Goal: Task Accomplishment & Management: Complete application form

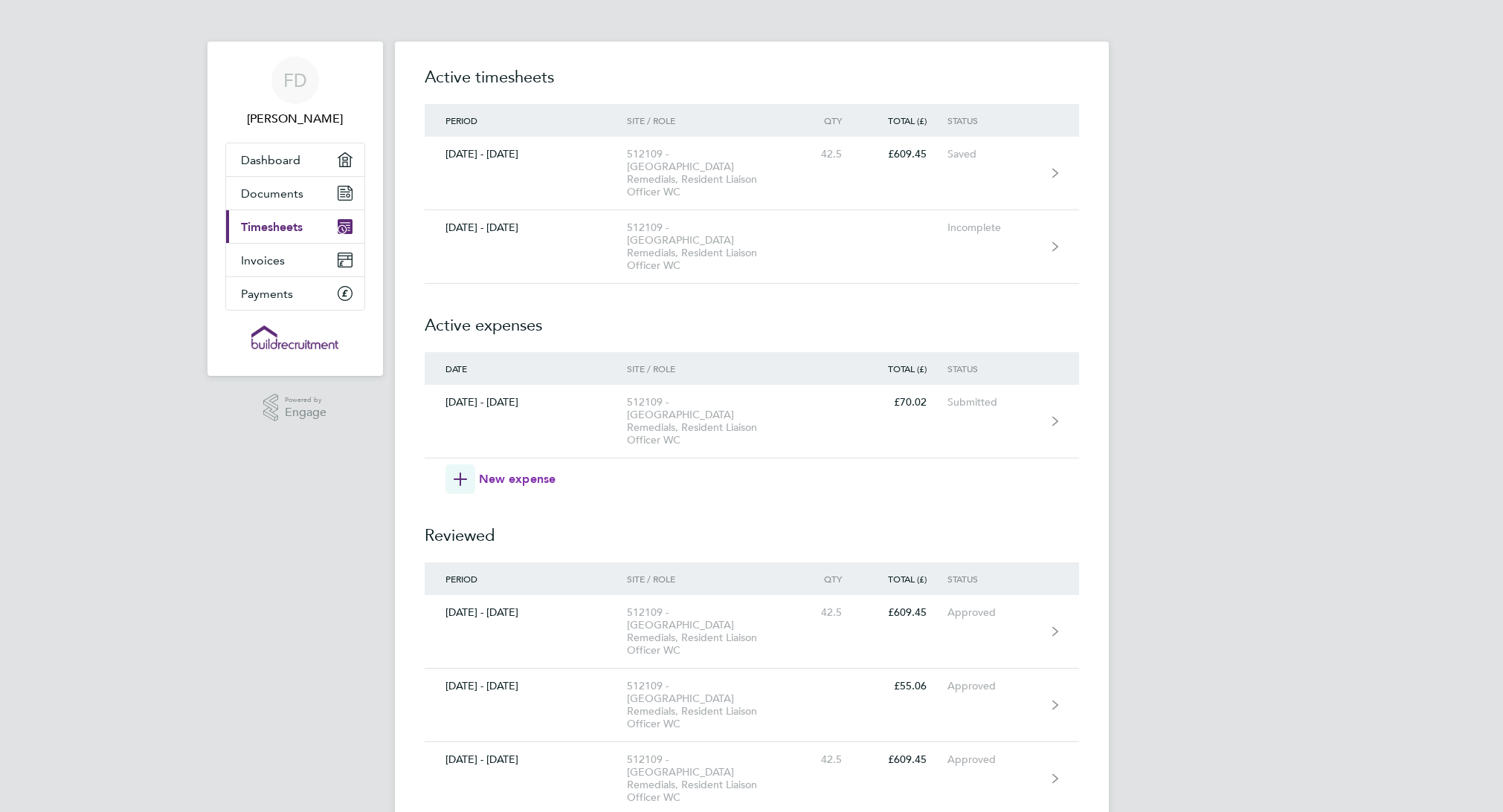
click at [519, 470] on span "New expense" at bounding box center [518, 479] width 77 height 18
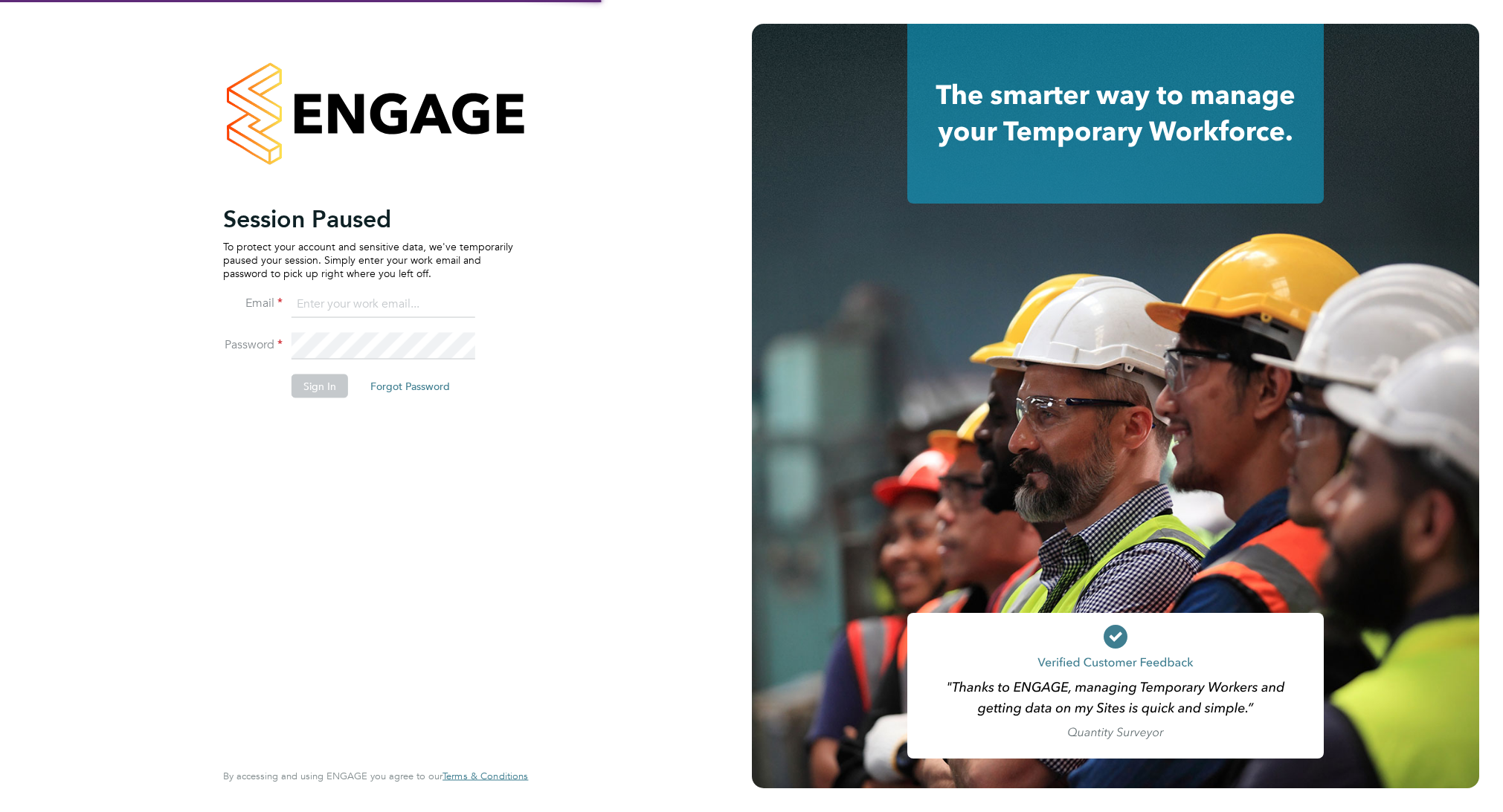
type input "frankied@hotmail.co.uk"
click at [323, 388] on button "Sign In" at bounding box center [320, 385] width 56 height 24
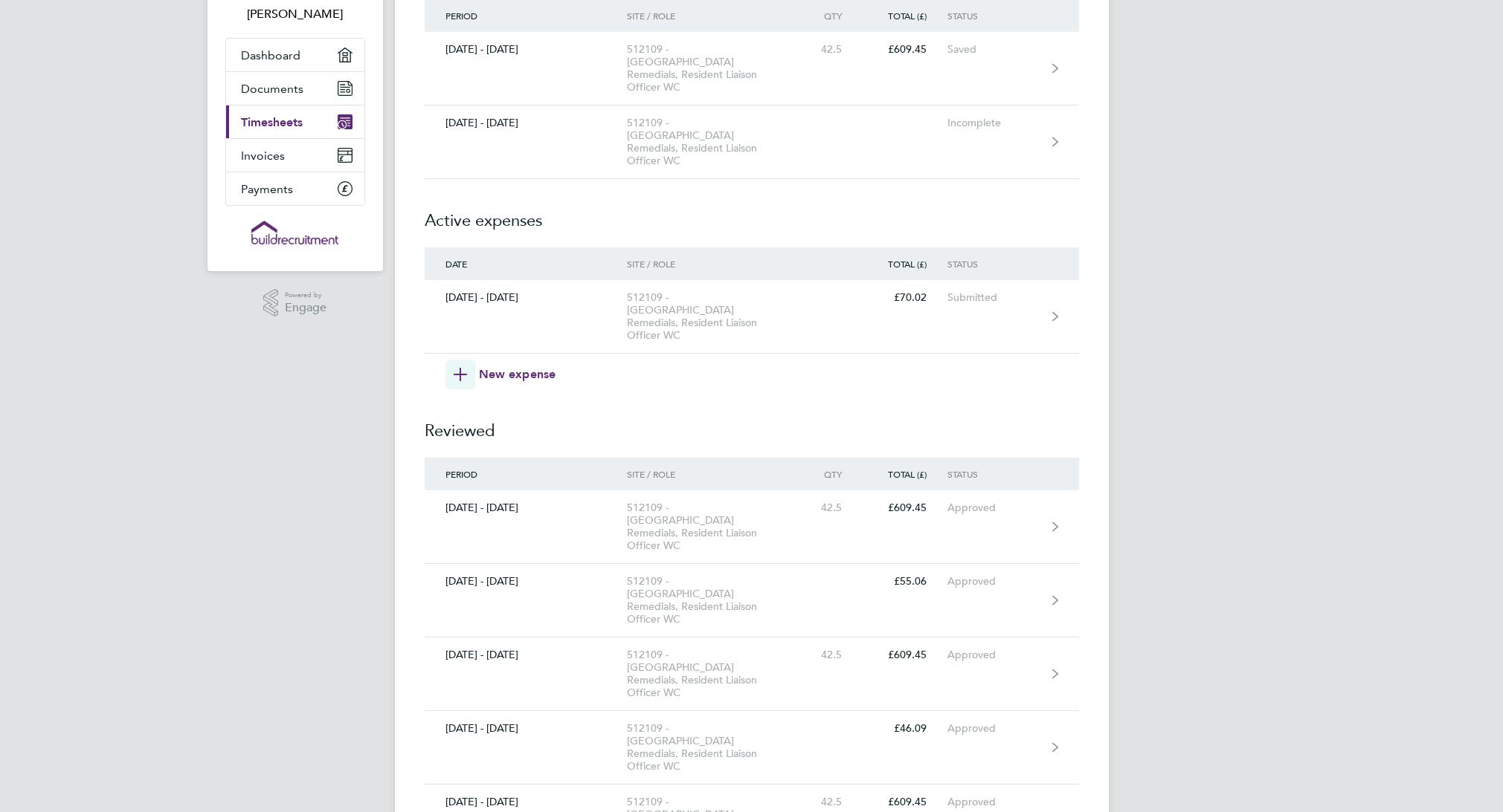
scroll to position [107, 0]
click at [519, 363] on span "New expense" at bounding box center [518, 372] width 77 height 18
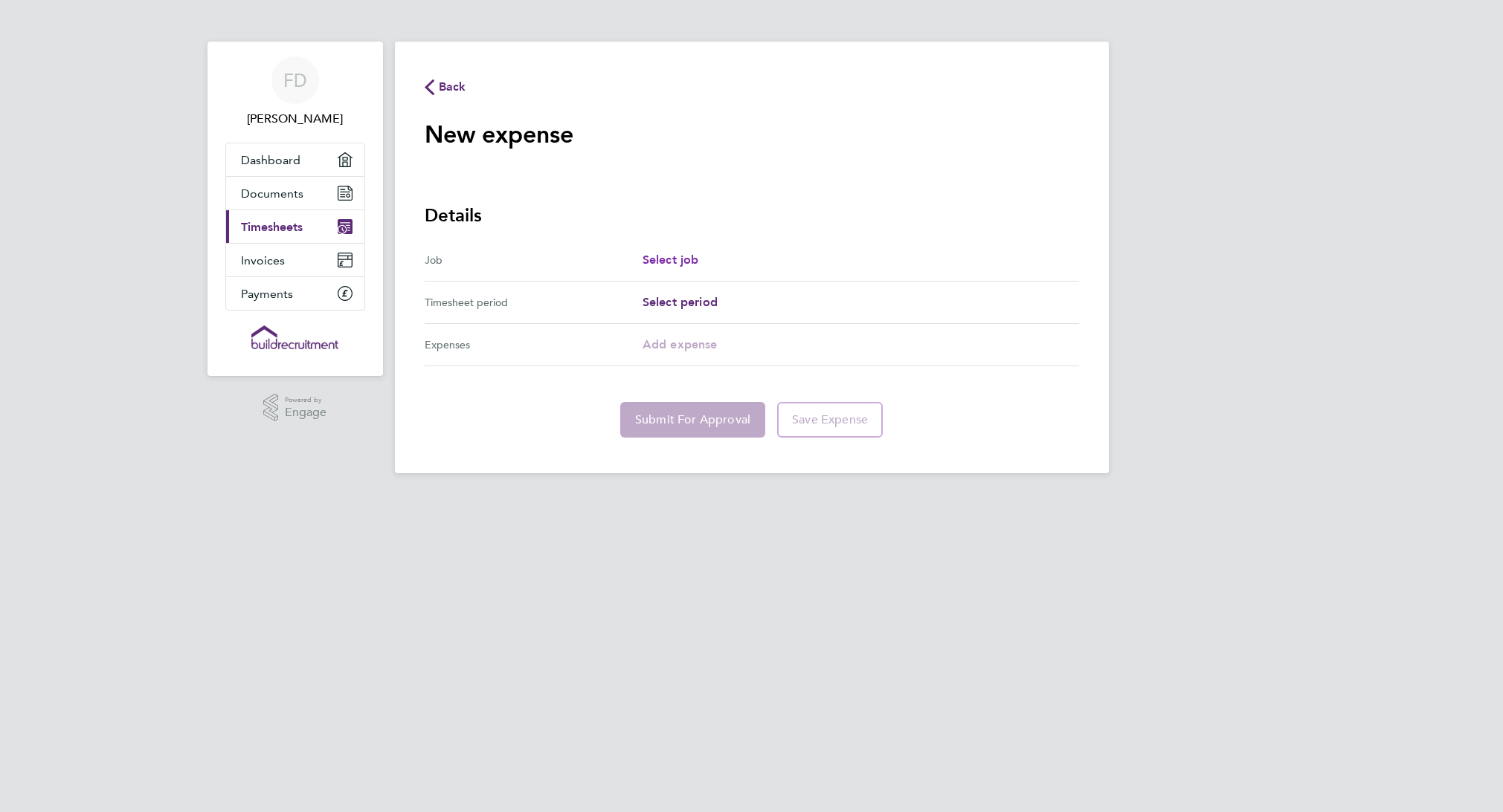
click at [671, 257] on span "Select job" at bounding box center [671, 260] width 56 height 14
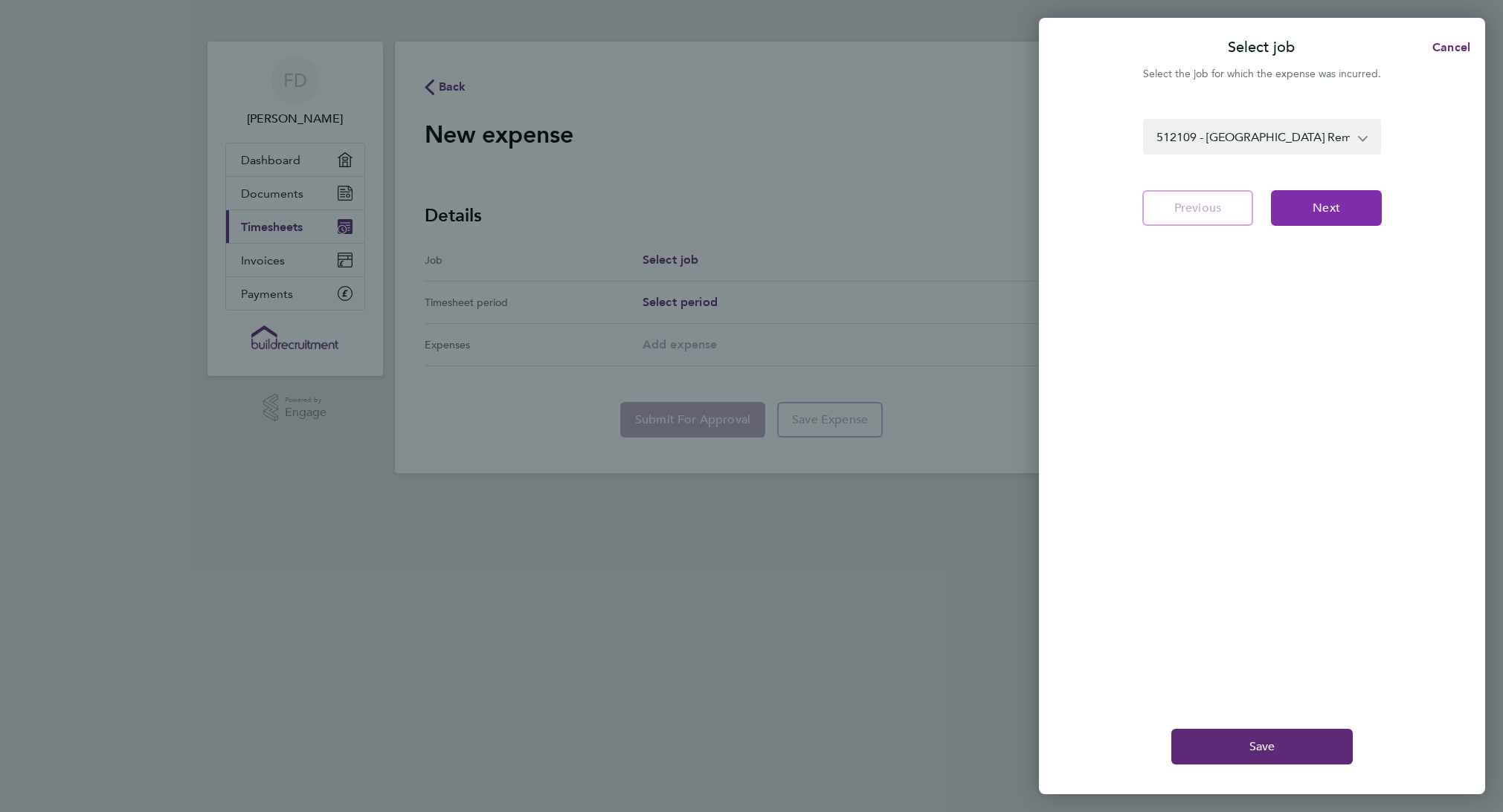
click at [1344, 216] on button "Next" at bounding box center [1326, 208] width 111 height 36
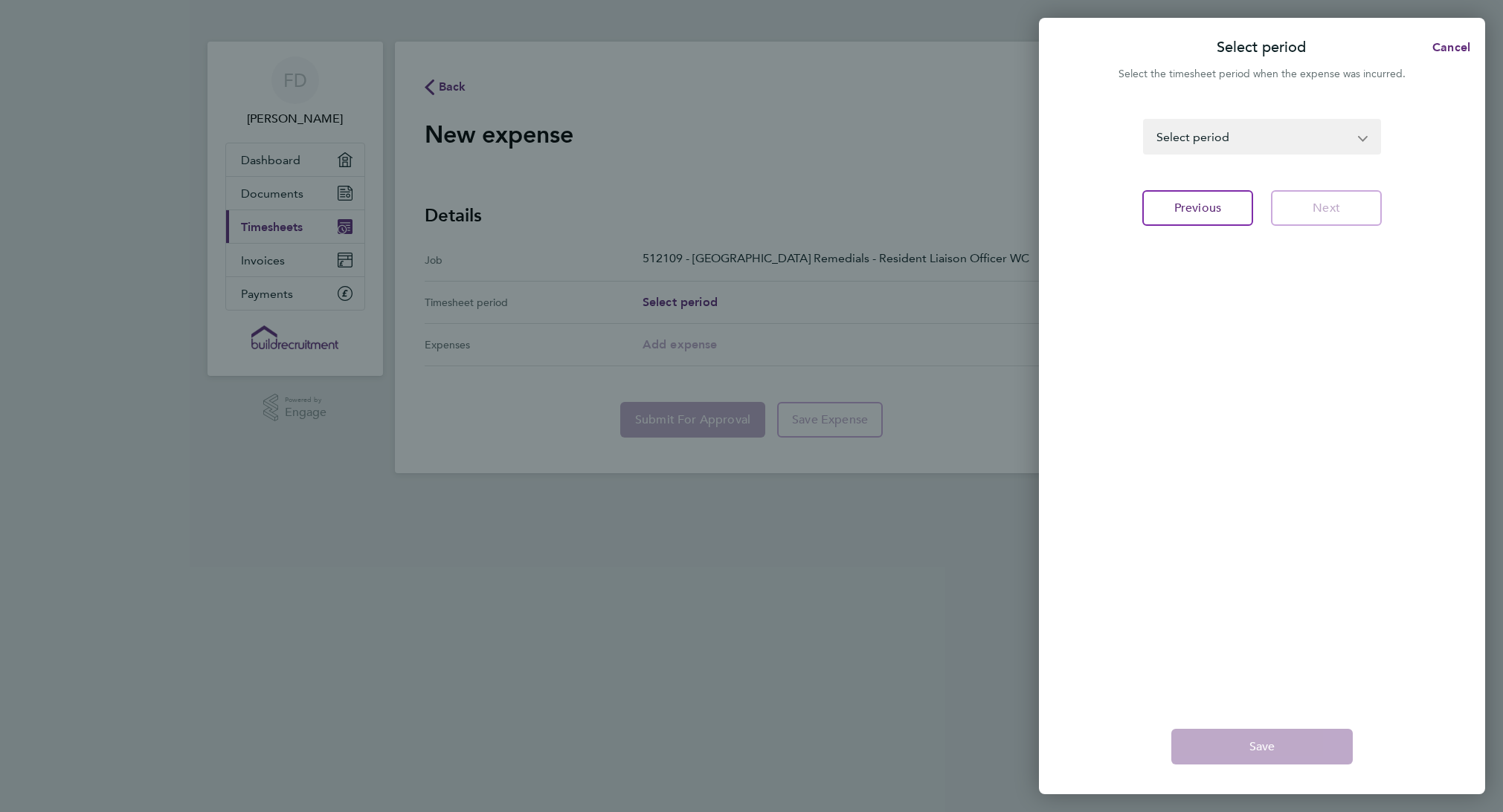
click at [1290, 142] on select "[DATE] - [DATE] [DATE] - [DATE] [DATE] - [DATE] [DATE] - [DATE] [DATE] - [DATE]…" at bounding box center [1253, 136] width 217 height 33
click at [1286, 136] on select "[DATE] - [DATE] [DATE] - [DATE] [DATE] - [DATE] [DATE] - [DATE] [DATE] - [DATE]…" at bounding box center [1253, 136] width 217 height 33
select select "6: Object"
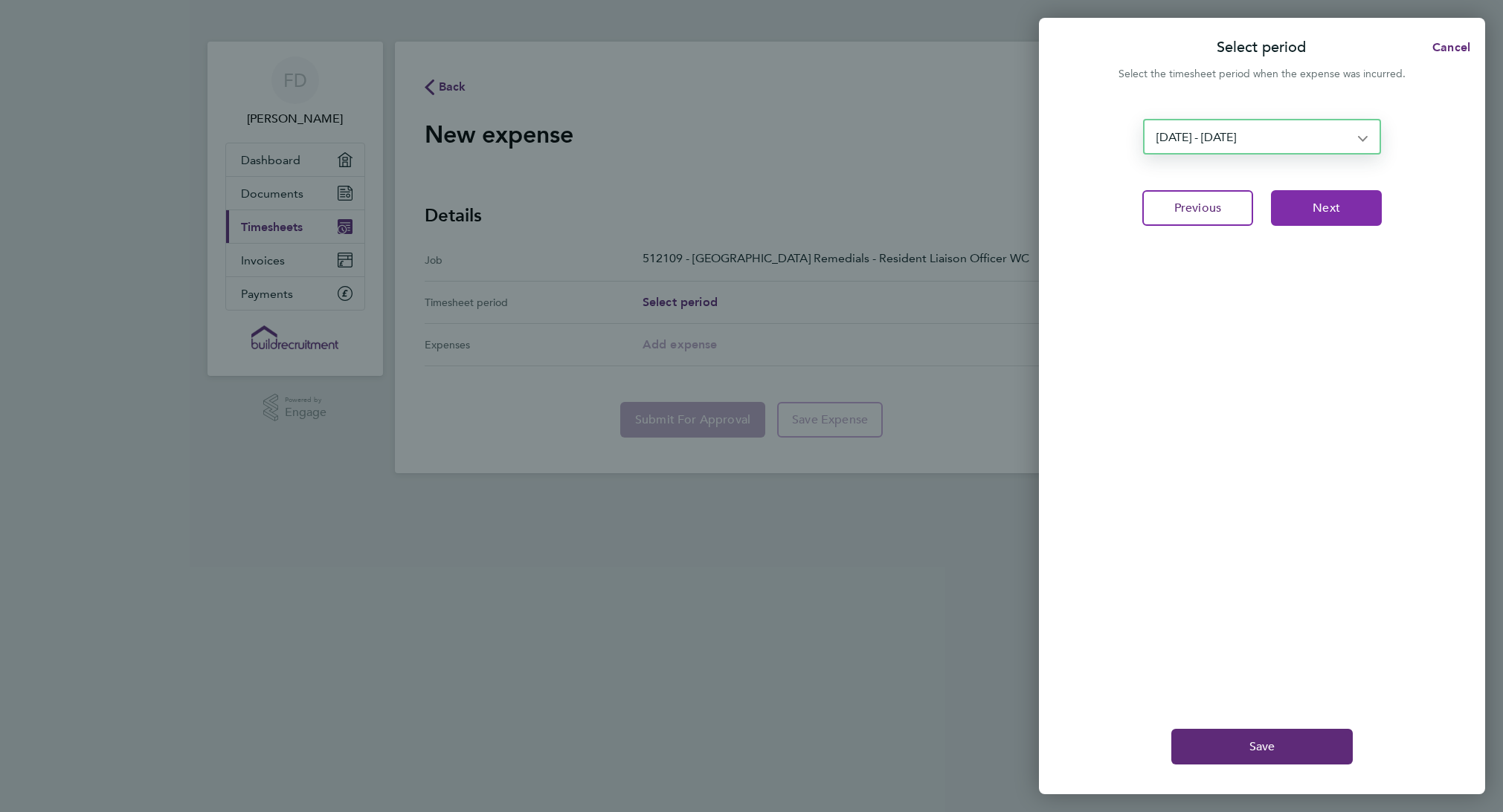
click at [1330, 210] on span "Next" at bounding box center [1325, 208] width 27 height 15
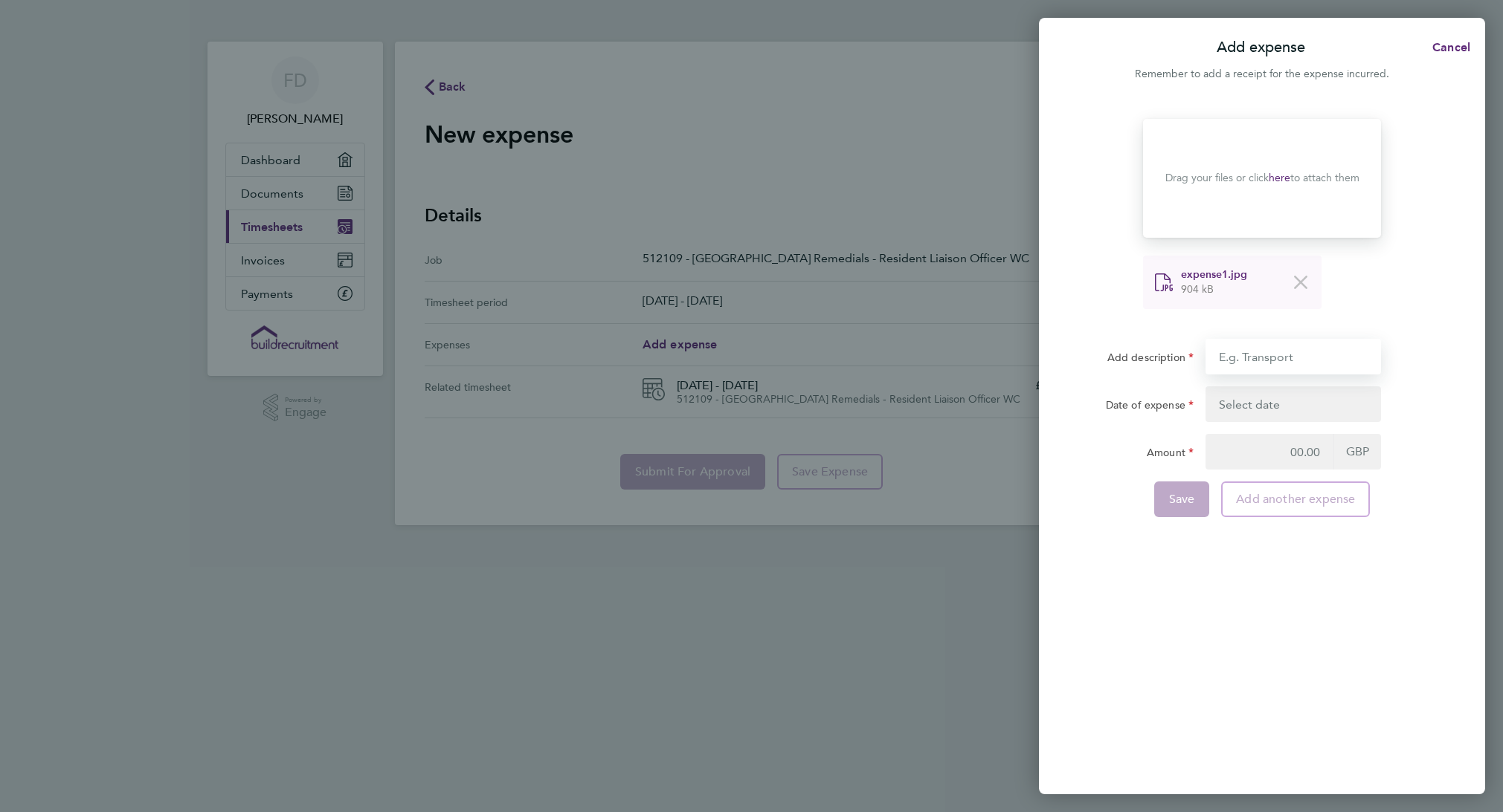
click at [1312, 354] on input "Add description" at bounding box center [1293, 357] width 175 height 36
type input "mileage"
click at [1294, 400] on button "button" at bounding box center [1293, 405] width 175 height 36
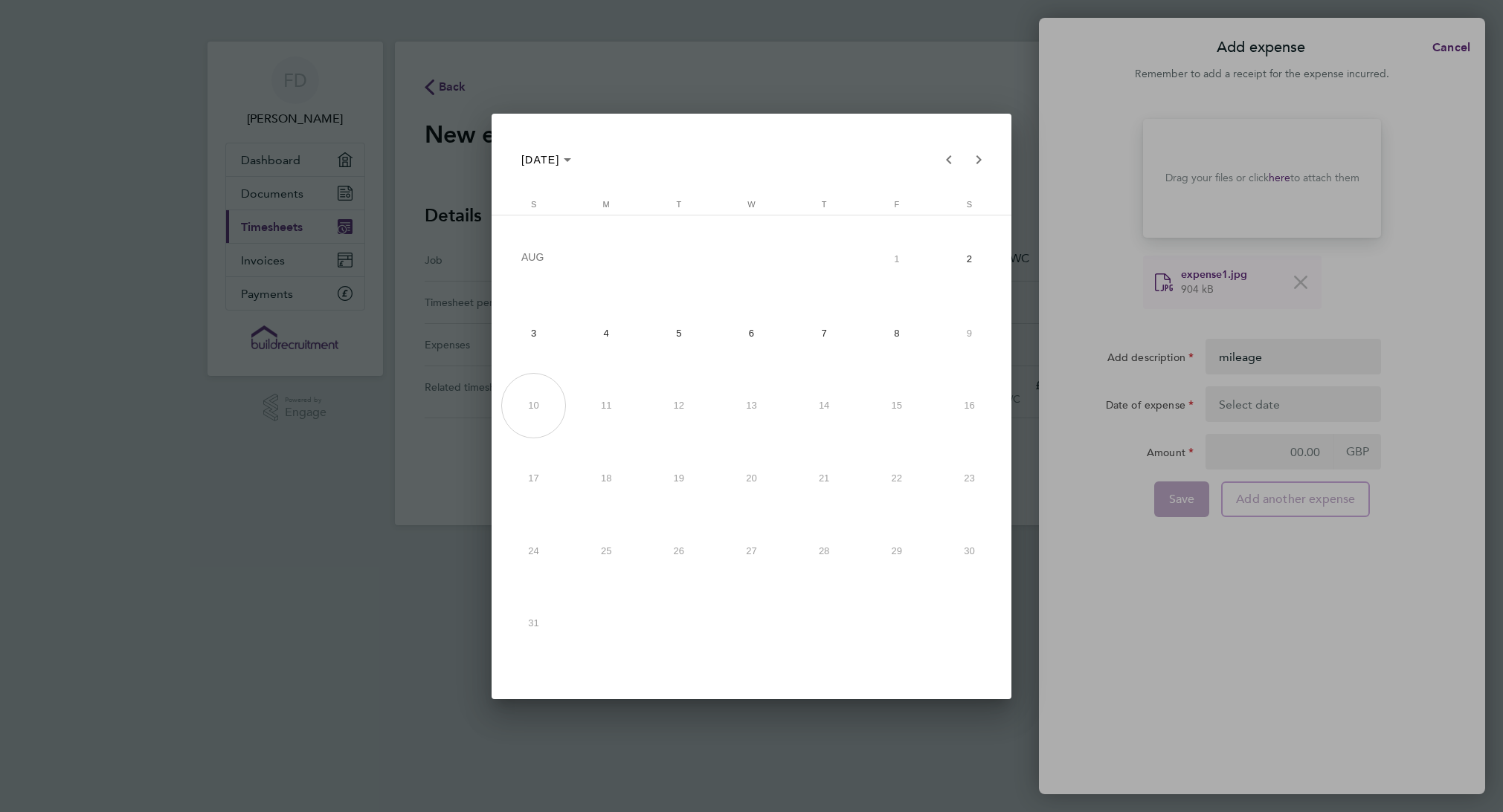
click at [631, 342] on span "4" at bounding box center [606, 333] width 66 height 66
type input "[DATE]"
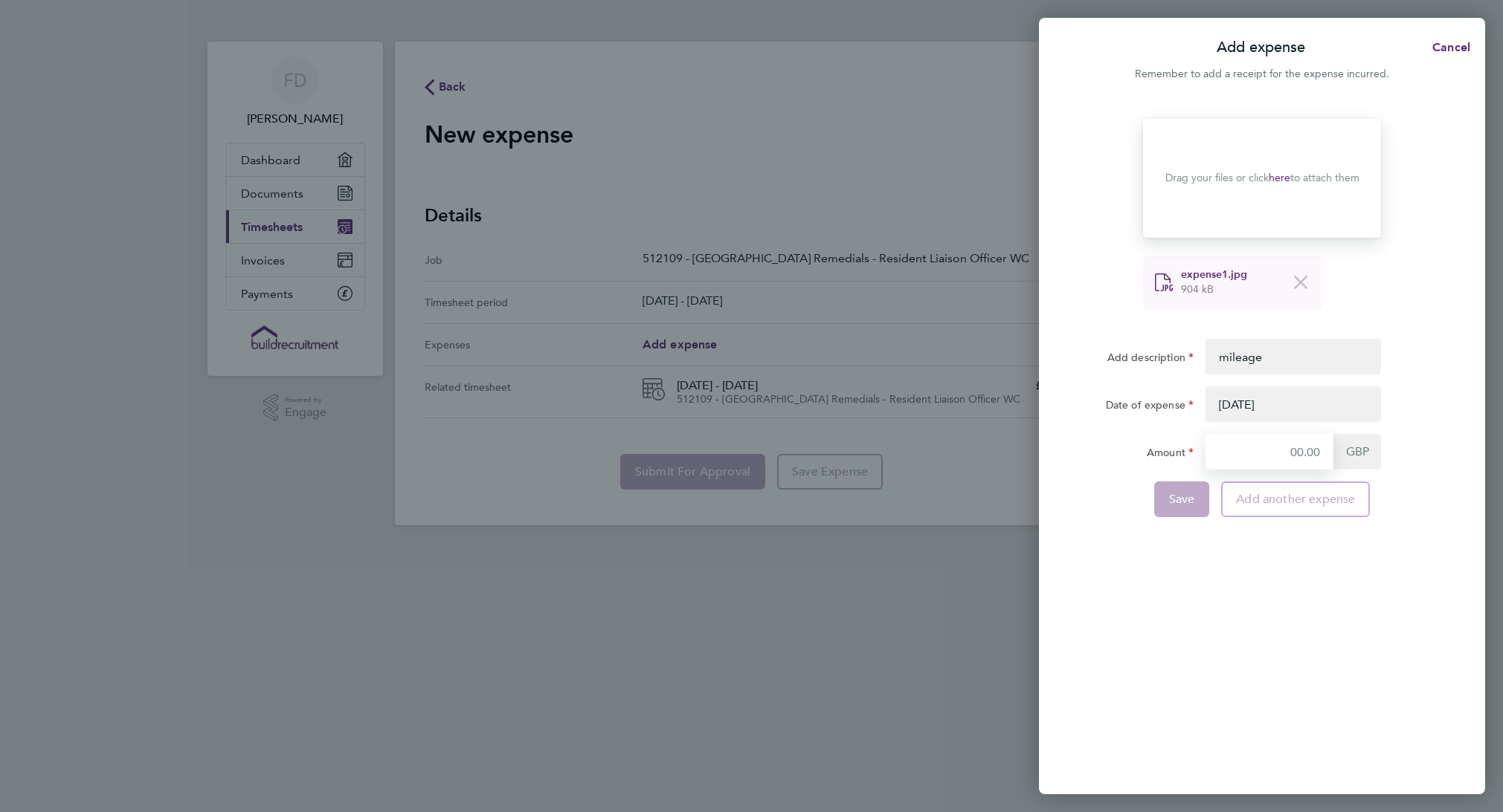
click at [1271, 454] on input "Amount" at bounding box center [1270, 452] width 128 height 36
type input "25.04"
click at [1287, 502] on span "Add another expense" at bounding box center [1295, 500] width 119 height 15
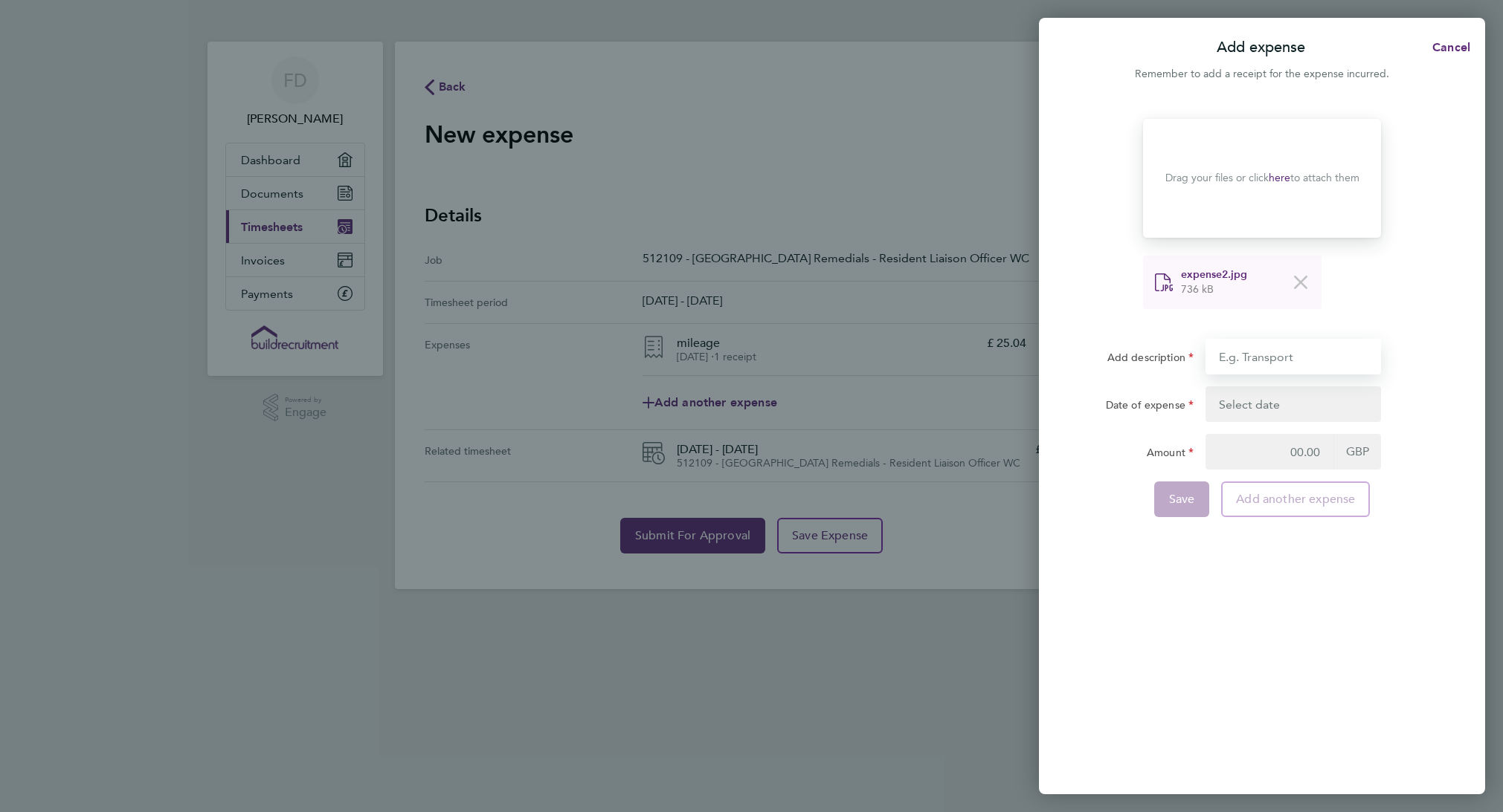
click at [1263, 359] on input "Add description" at bounding box center [1293, 357] width 175 height 36
type input "mileage"
click at [1281, 400] on button "button" at bounding box center [1293, 405] width 175 height 36
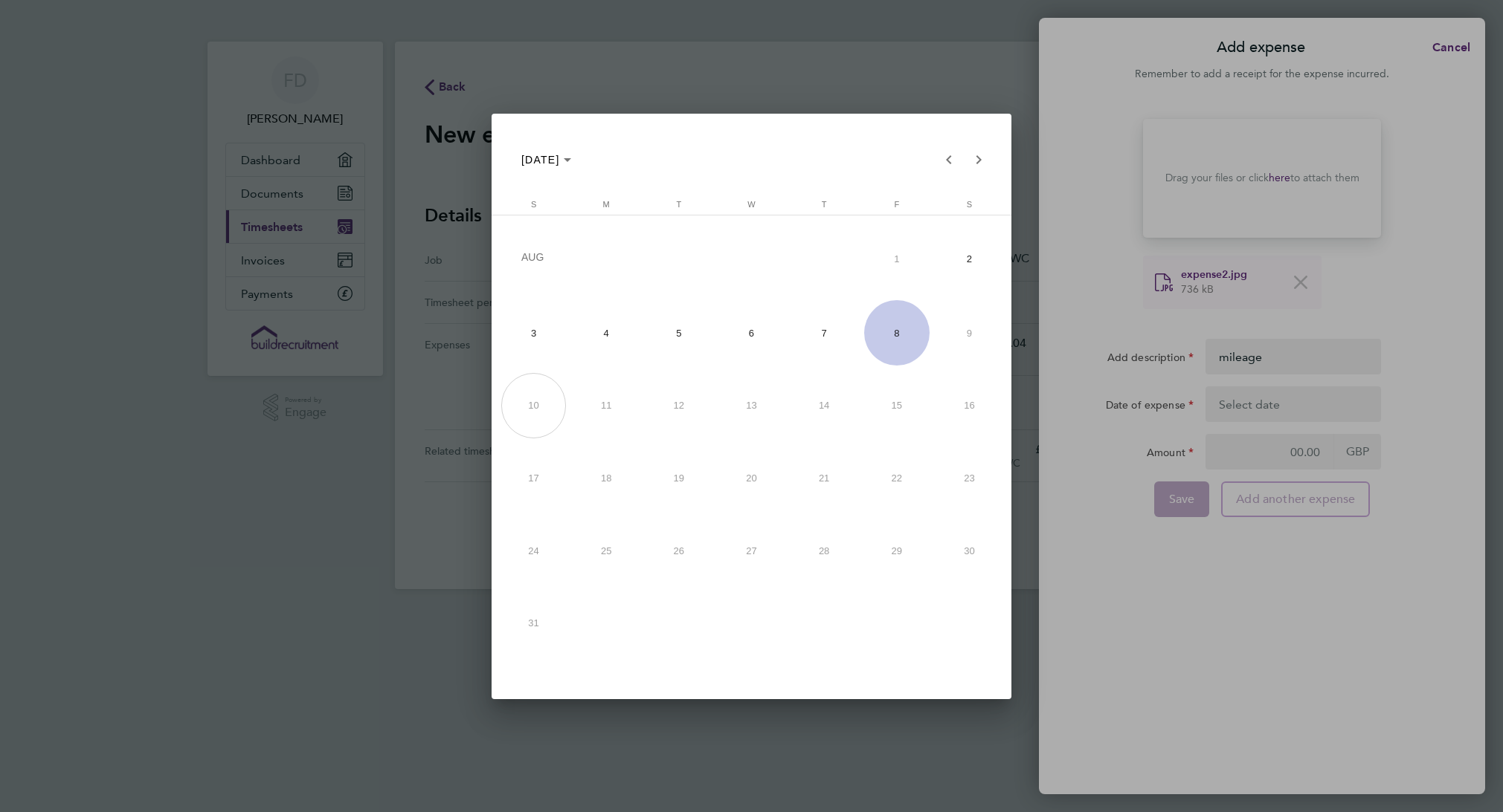
click at [898, 331] on span "8" at bounding box center [897, 333] width 66 height 66
type input "[DATE]"
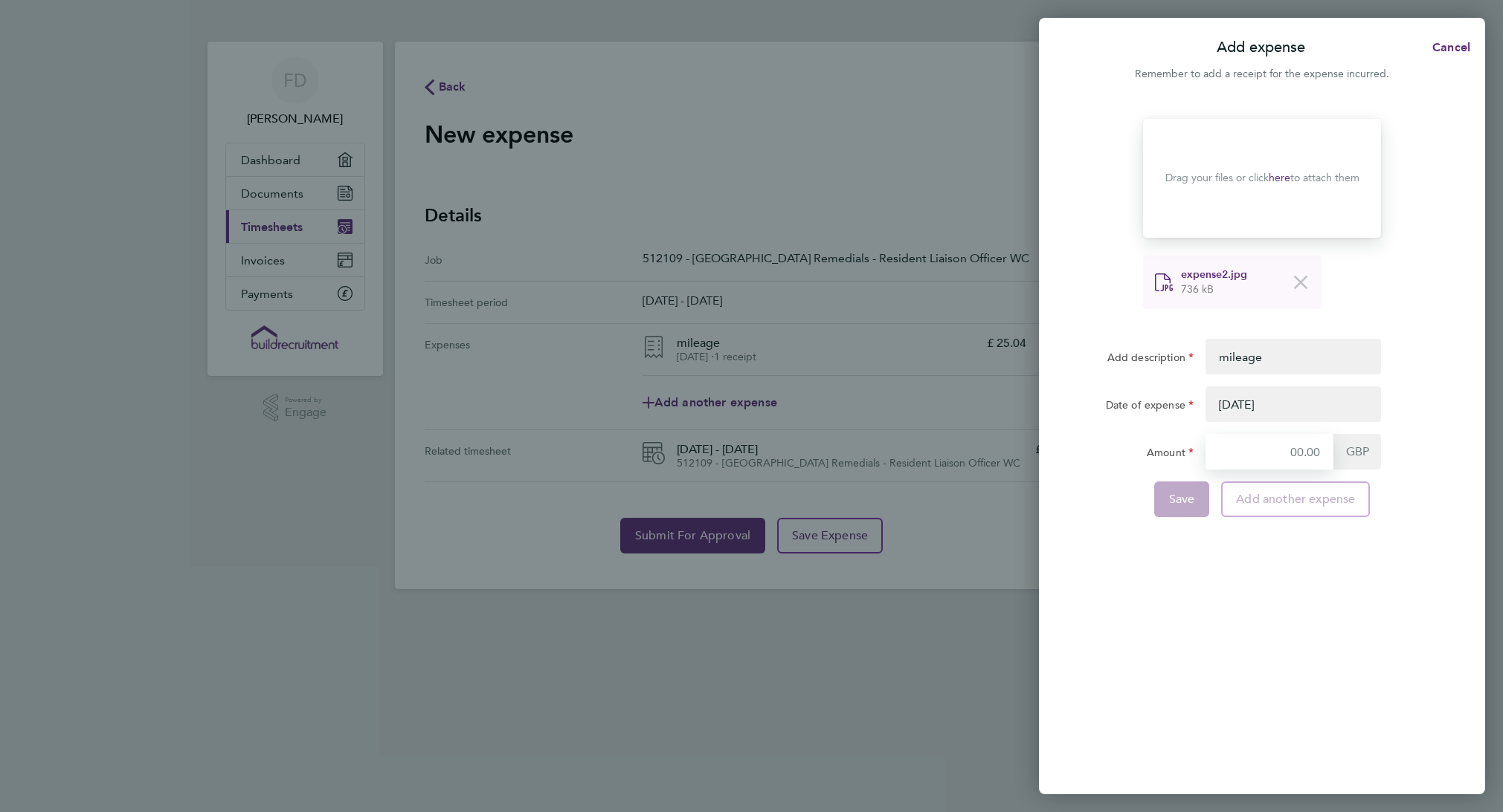
click at [1227, 456] on input "Amount" at bounding box center [1270, 452] width 128 height 36
type input "25.04"
click at [1182, 501] on span "Save" at bounding box center [1182, 500] width 26 height 15
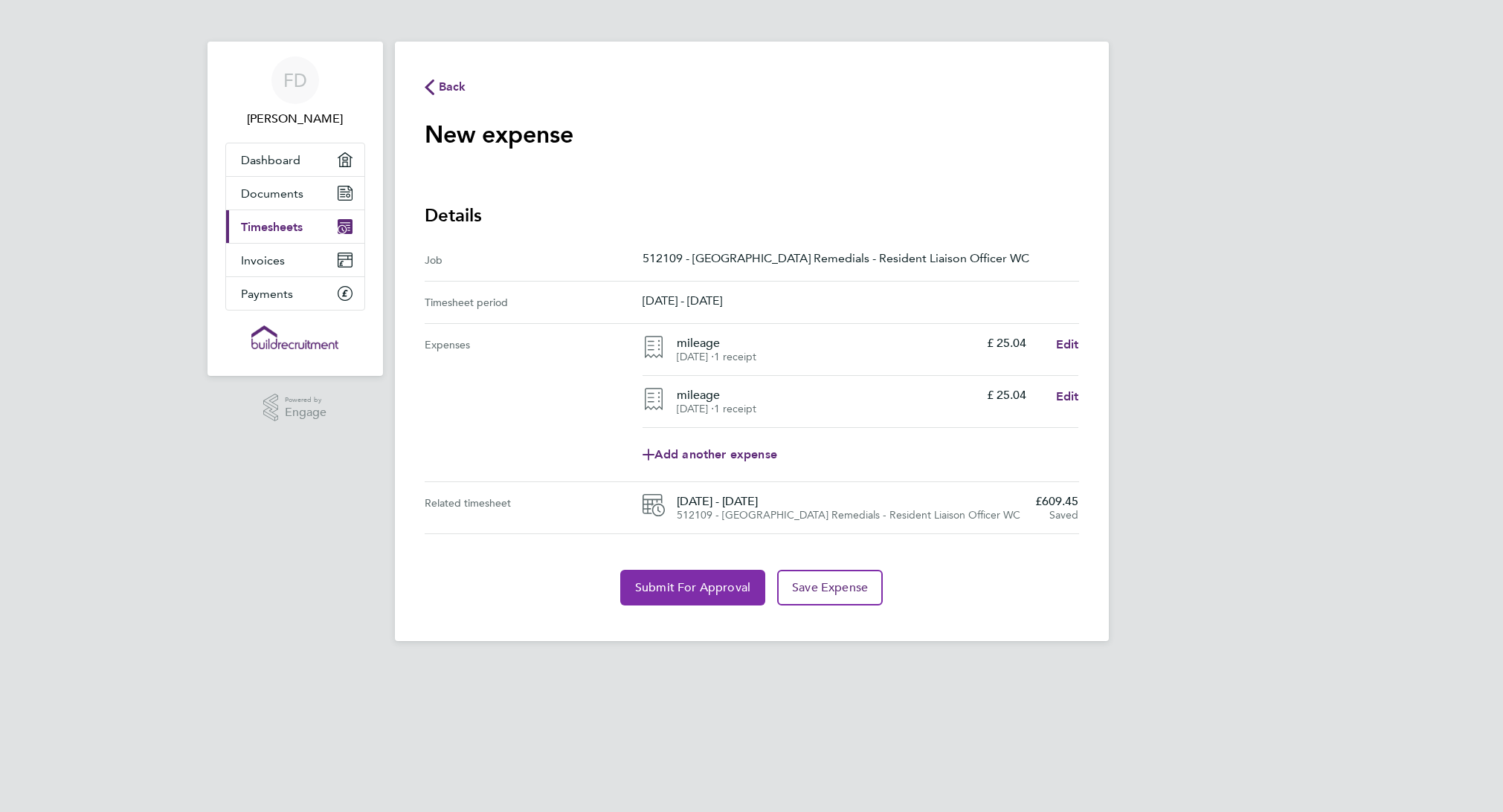
click at [684, 586] on span "Submit For Approval" at bounding box center [693, 588] width 115 height 15
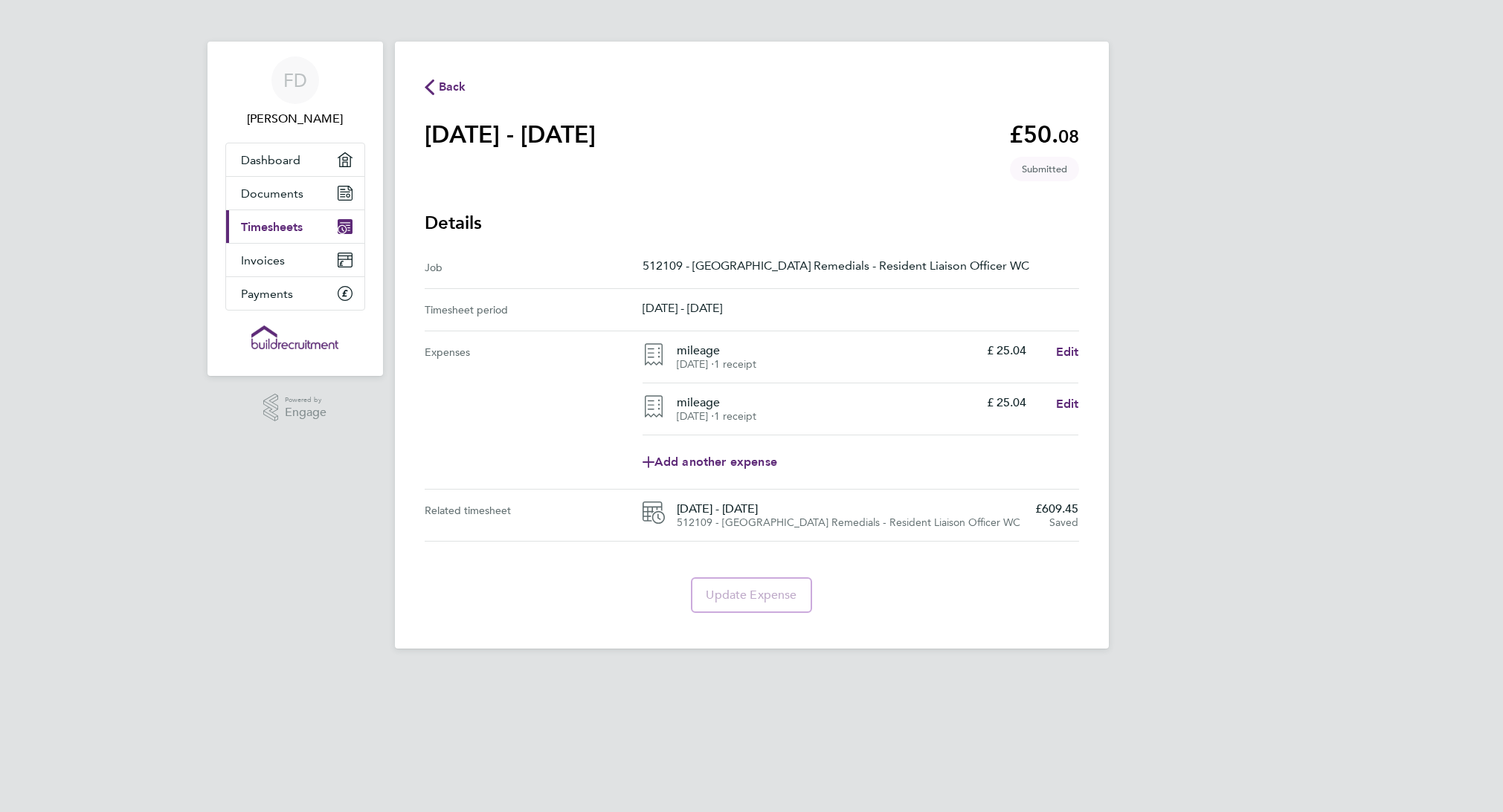
click at [289, 225] on span "Timesheets" at bounding box center [272, 227] width 62 height 14
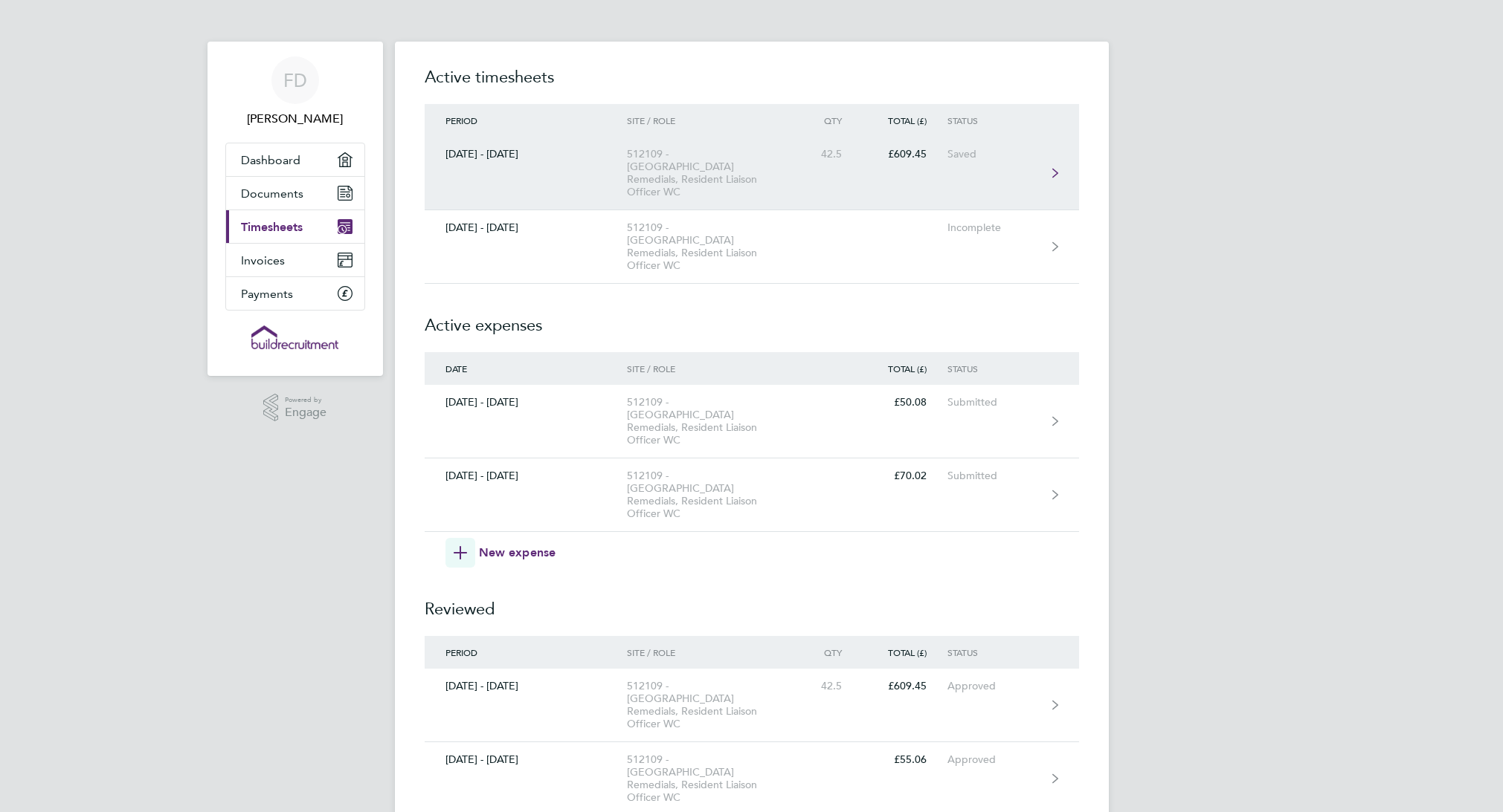
click at [951, 150] on div "Saved" at bounding box center [992, 153] width 91 height 12
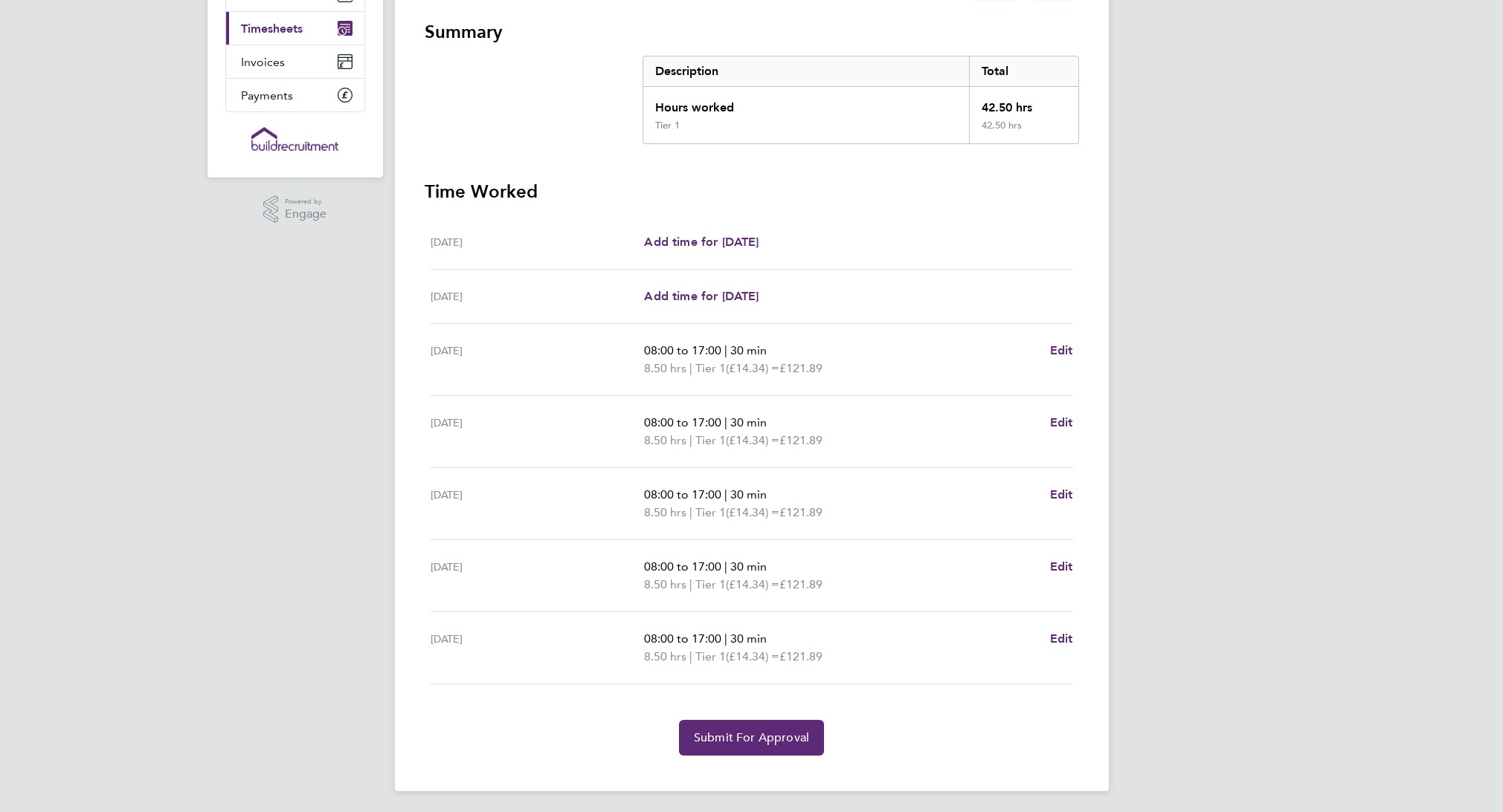
scroll to position [202, 0]
click at [767, 721] on button "Submit For Approval" at bounding box center [751, 735] width 145 height 36
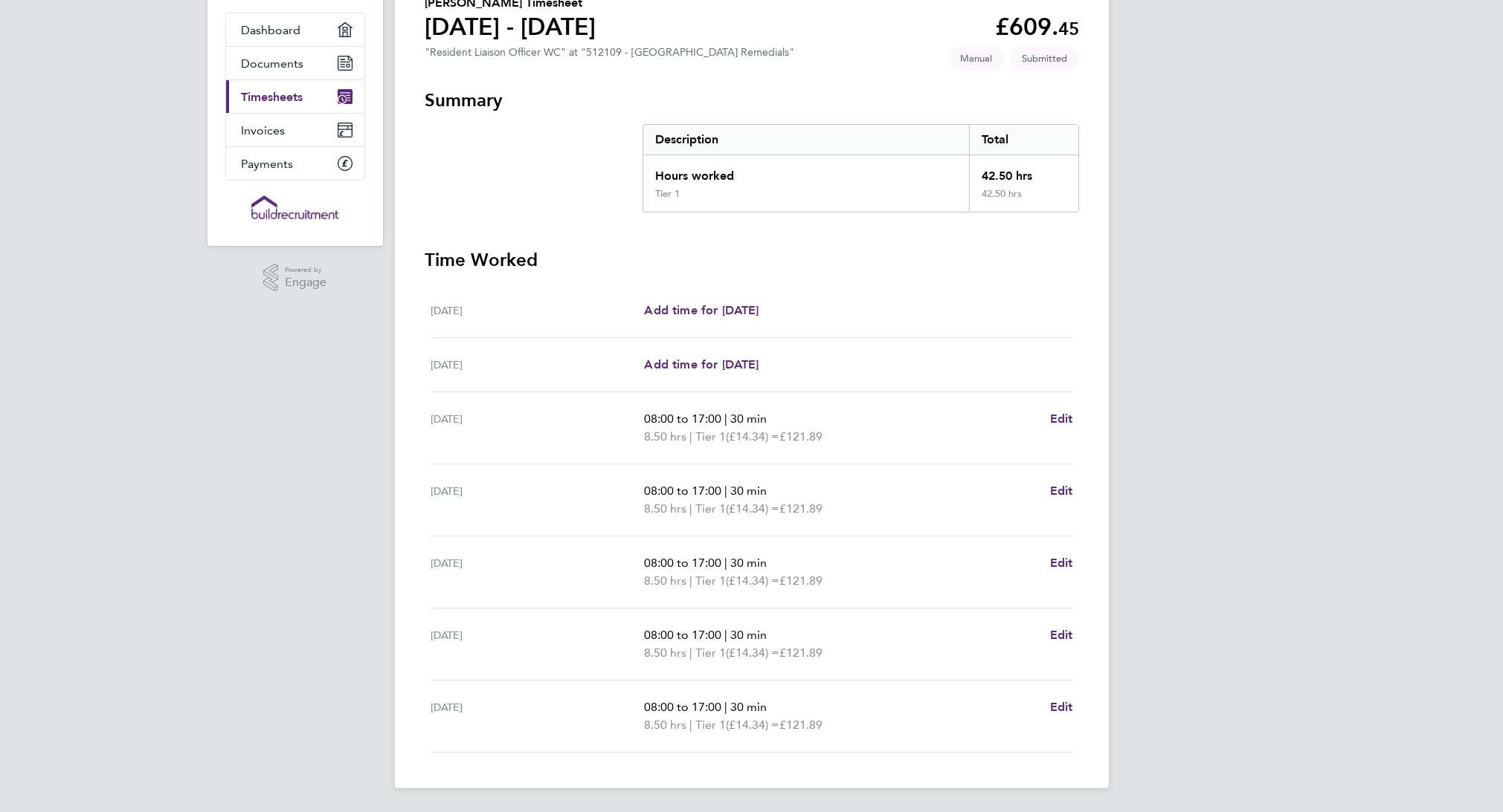
scroll to position [0, 0]
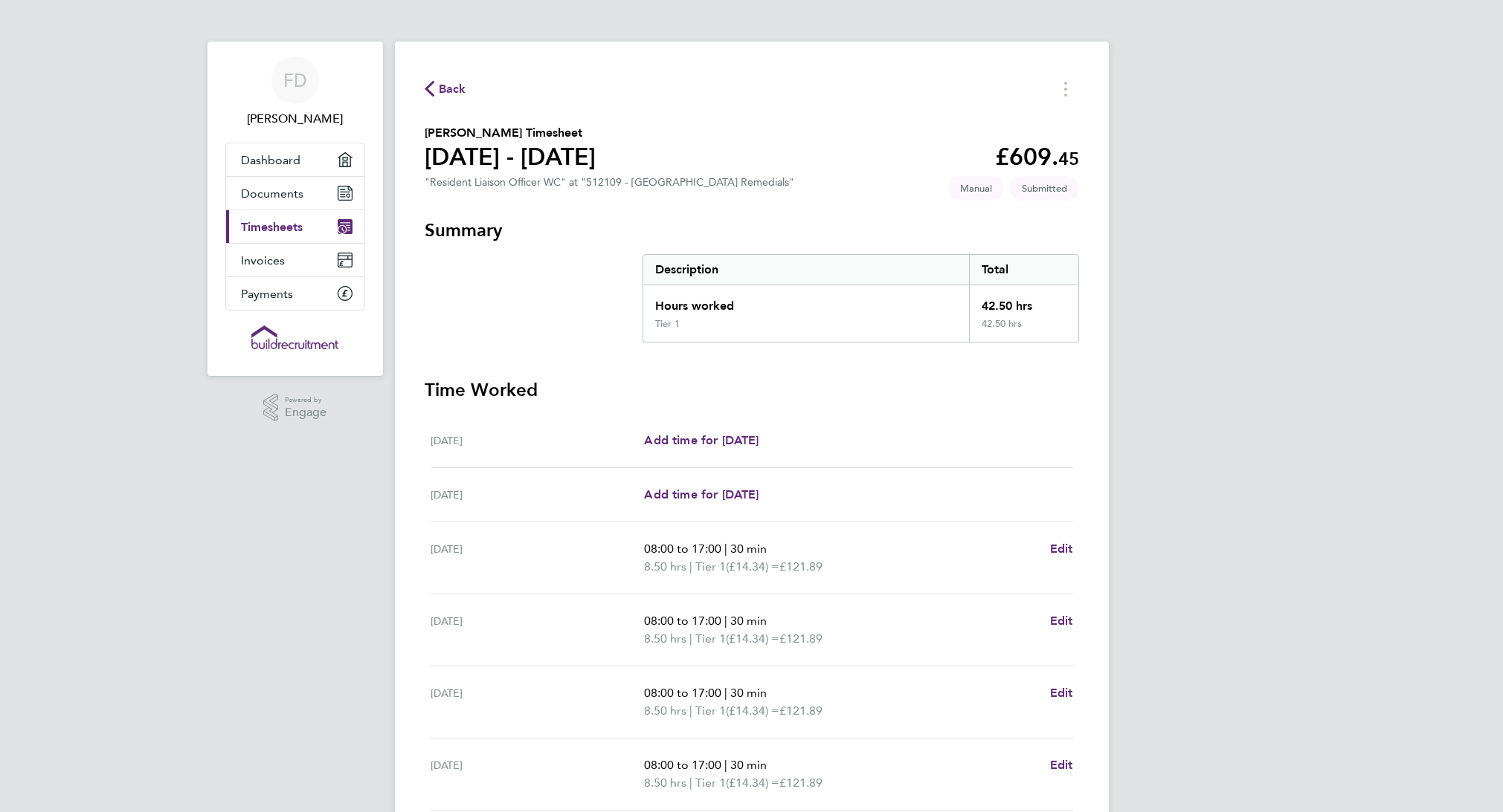
click at [447, 79] on div "Back" at bounding box center [751, 88] width 654 height 23
click at [430, 87] on icon "button" at bounding box center [429, 88] width 9 height 16
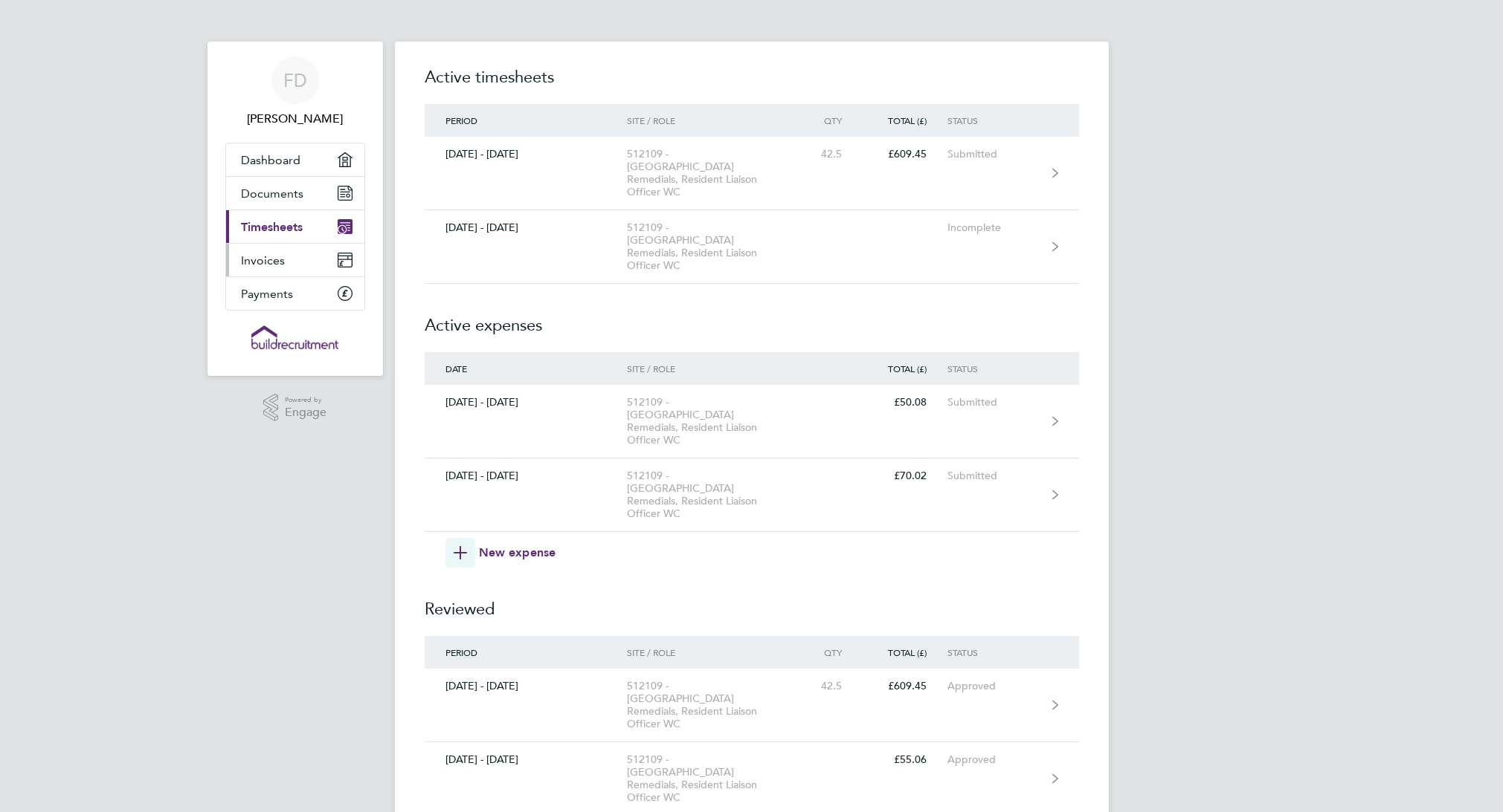
click at [283, 263] on link "Invoices" at bounding box center [295, 260] width 138 height 33
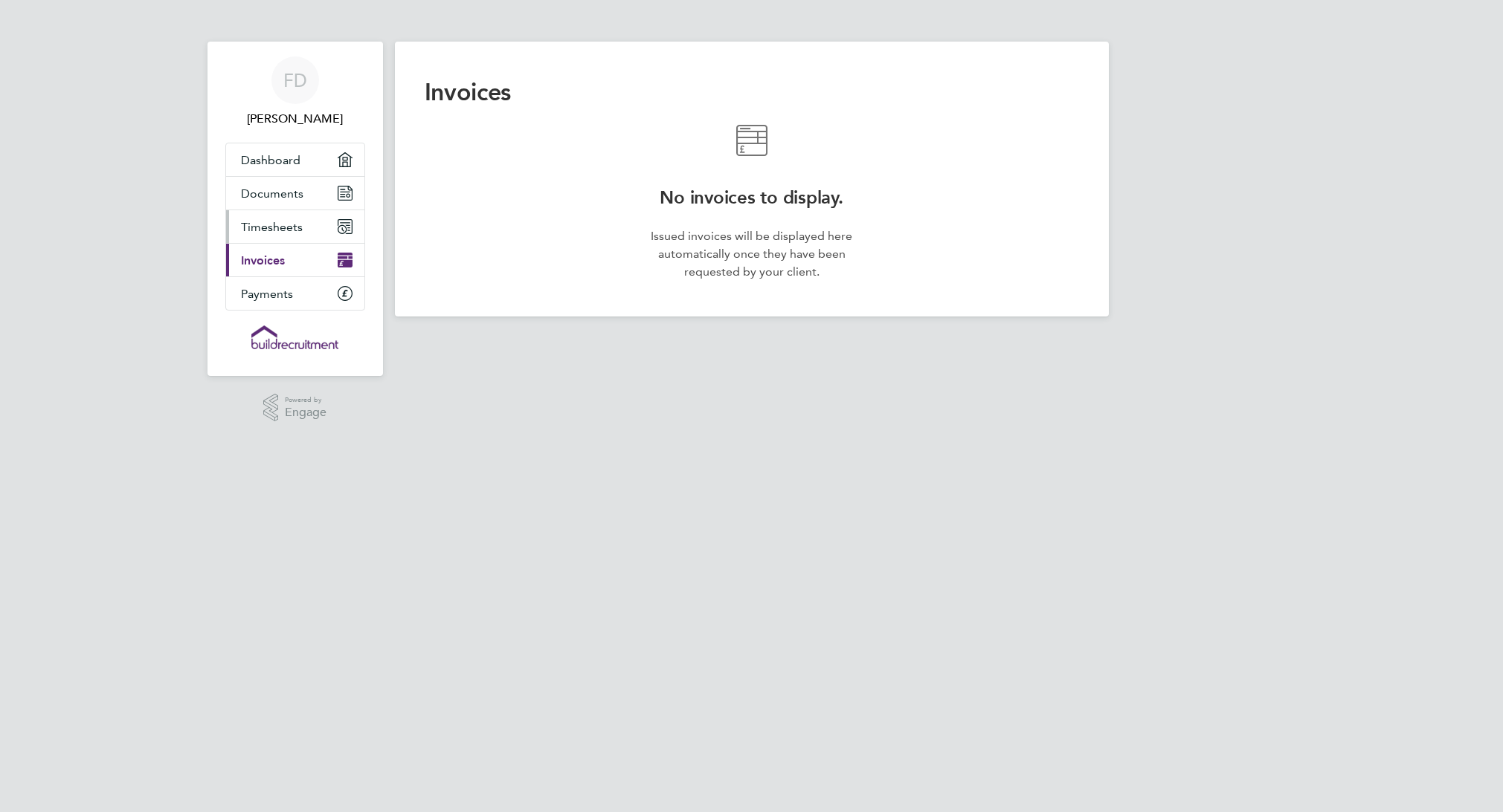
click at [291, 229] on span "Timesheets" at bounding box center [272, 227] width 62 height 14
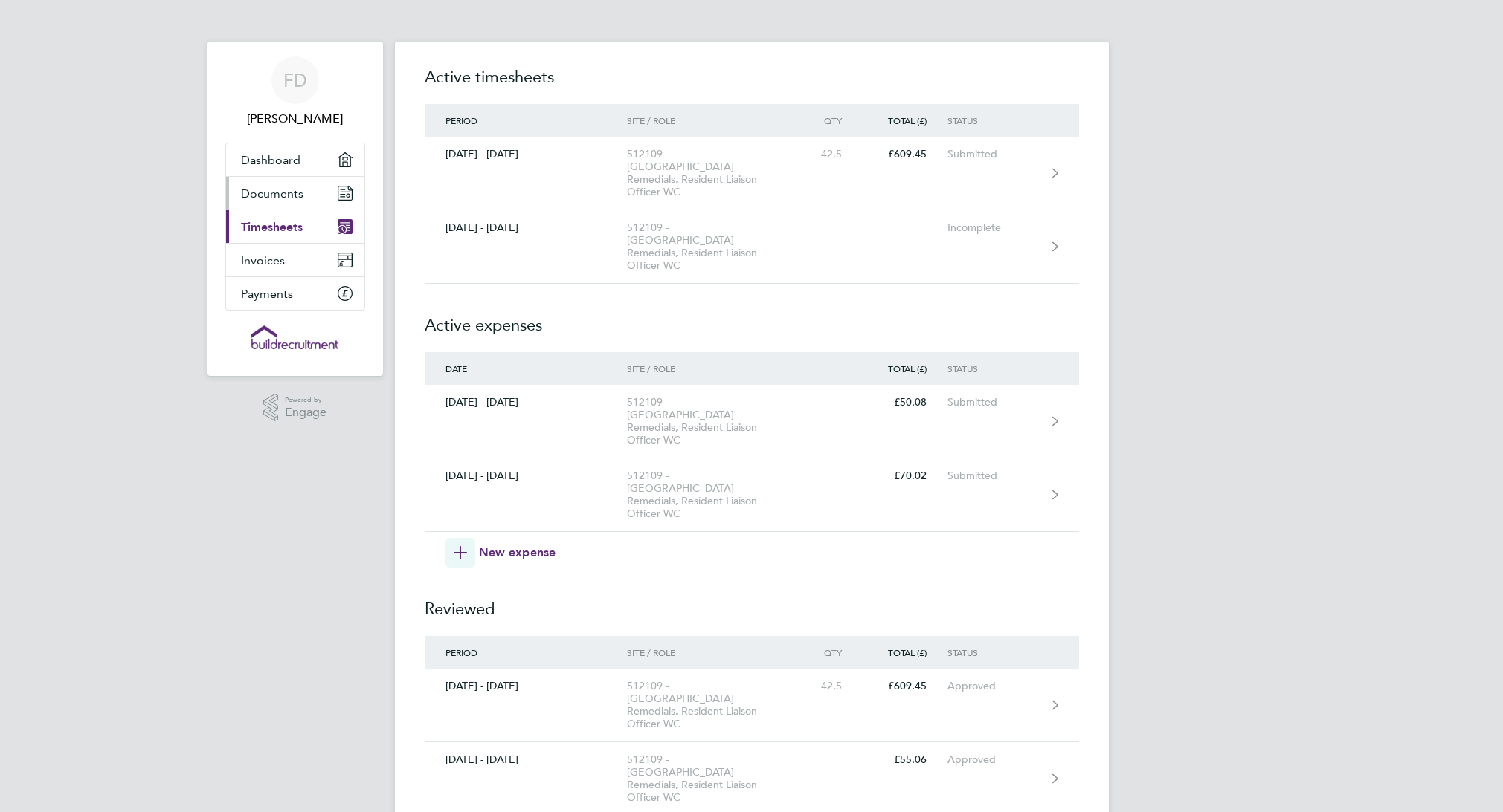
click at [293, 187] on span "Documents" at bounding box center [272, 193] width 62 height 14
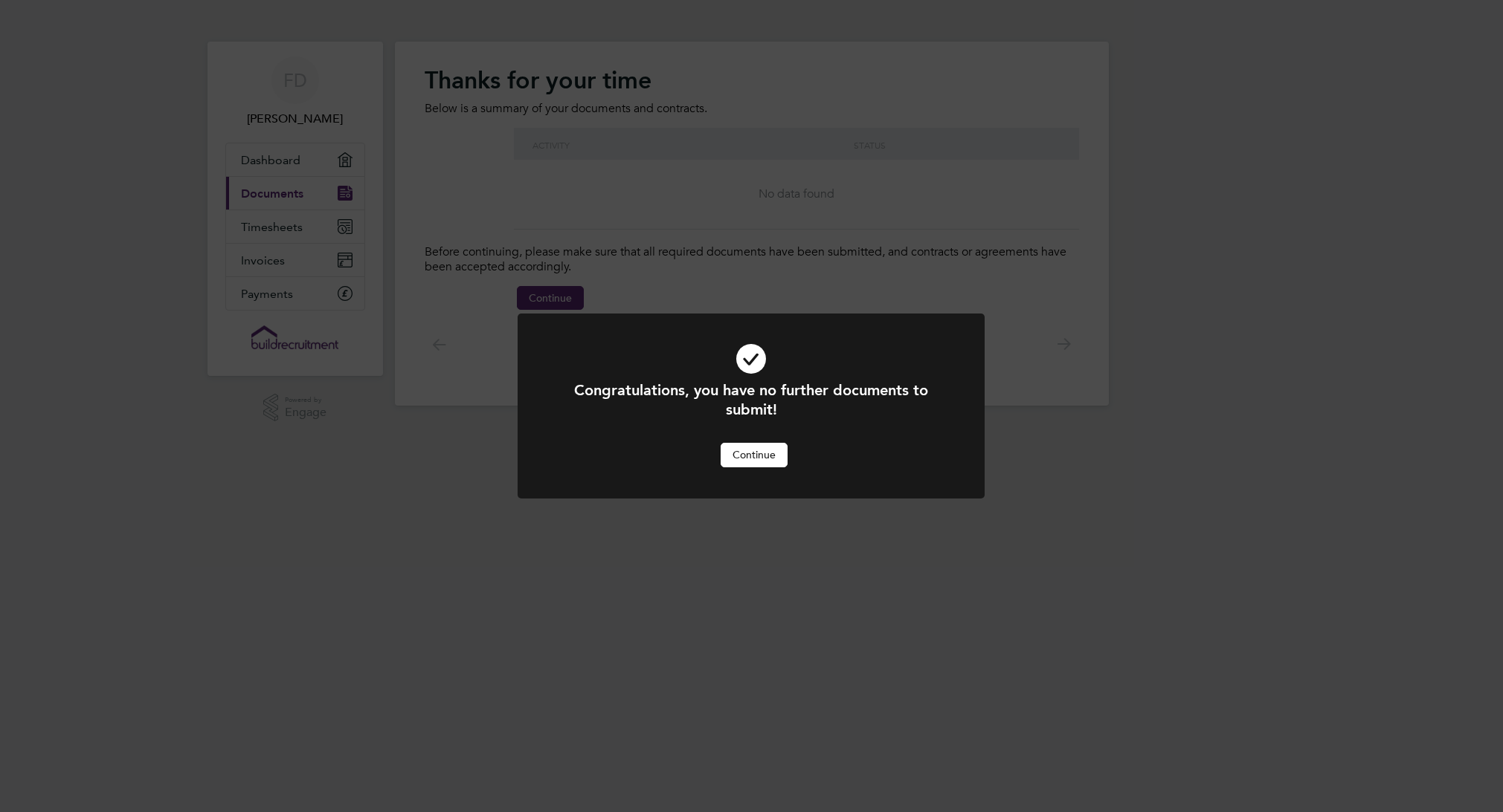
click at [771, 456] on button "Continue" at bounding box center [754, 454] width 67 height 24
